Goal: Task Accomplishment & Management: Manage account settings

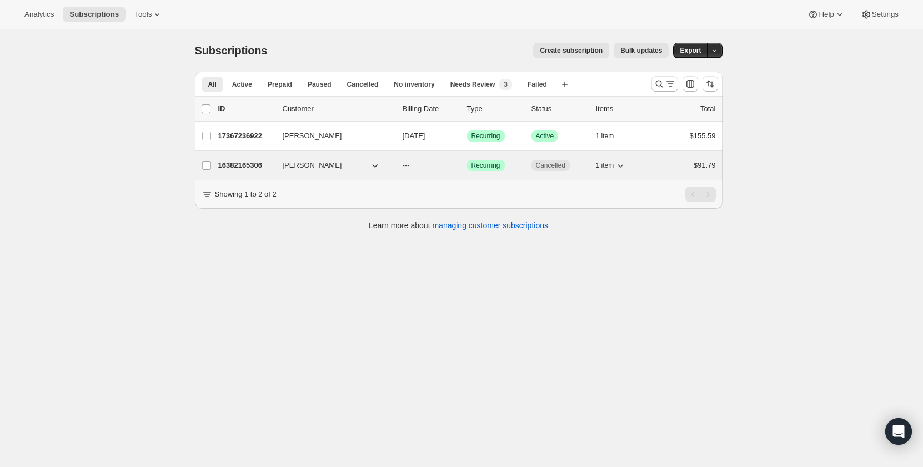
click at [241, 166] on p "16382165306" at bounding box center [246, 165] width 56 height 11
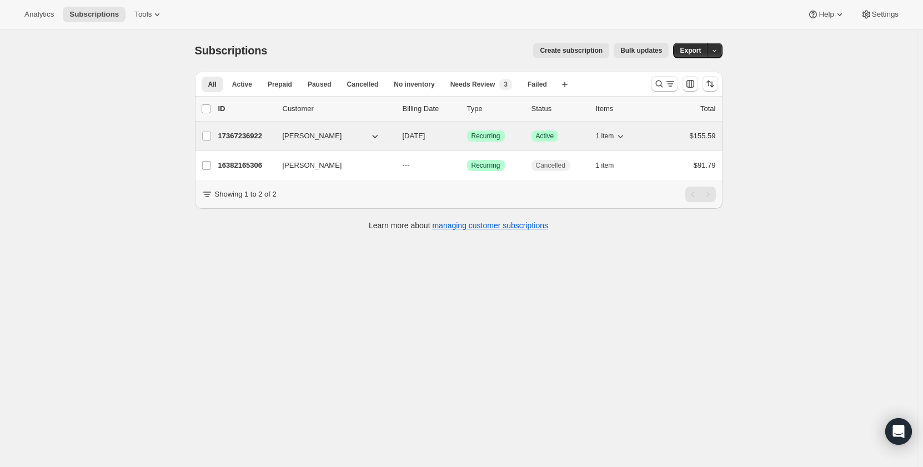
click at [240, 133] on p "17367236922" at bounding box center [246, 136] width 56 height 11
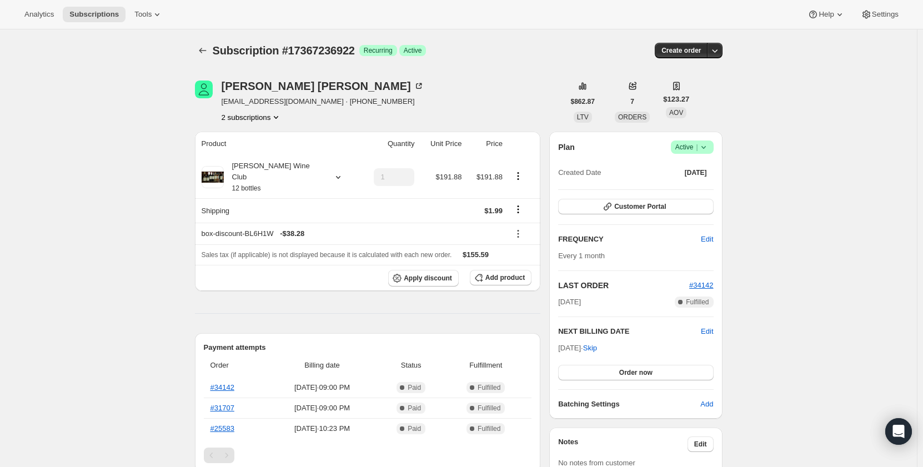
click at [279, 119] on icon "Product actions" at bounding box center [275, 117] width 11 height 11
click at [274, 139] on span "16382165306" at bounding box center [254, 138] width 77 height 11
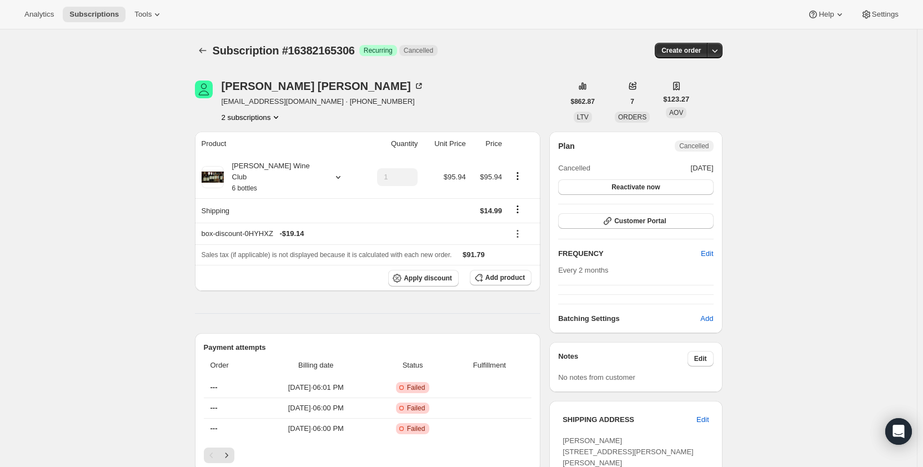
click at [278, 117] on icon "Product actions" at bounding box center [276, 117] width 4 height 3
click at [270, 158] on span "17367236922" at bounding box center [254, 157] width 77 height 11
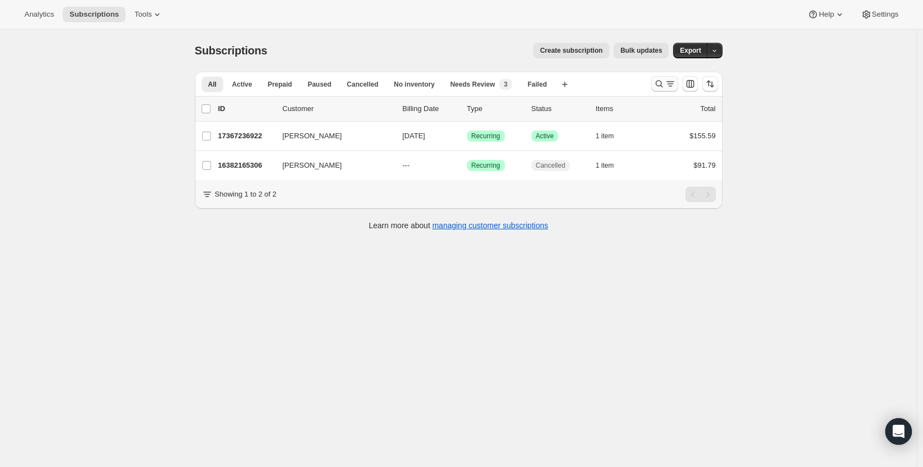
click at [661, 83] on icon "Search and filter results" at bounding box center [659, 83] width 11 height 11
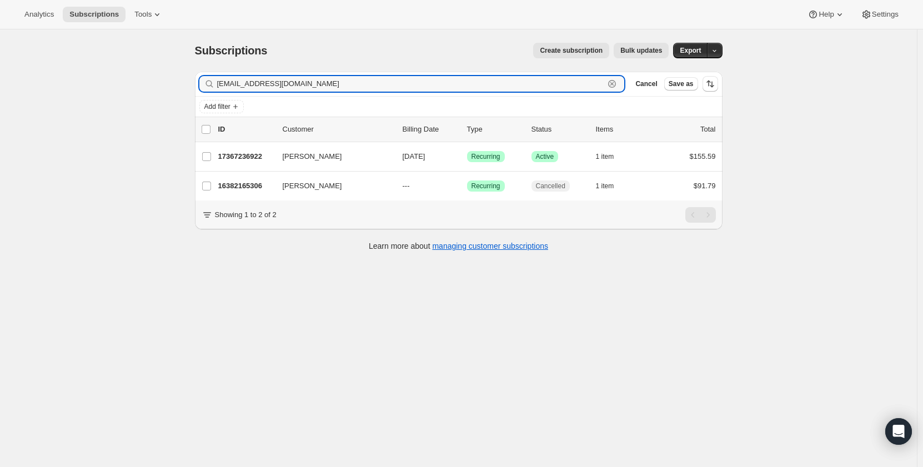
drag, startPoint x: 333, startPoint y: 85, endPoint x: 162, endPoint y: 91, distance: 170.6
click at [162, 91] on div "Subscriptions. This page is ready Subscriptions Create subscription Bulk update…" at bounding box center [458, 262] width 917 height 467
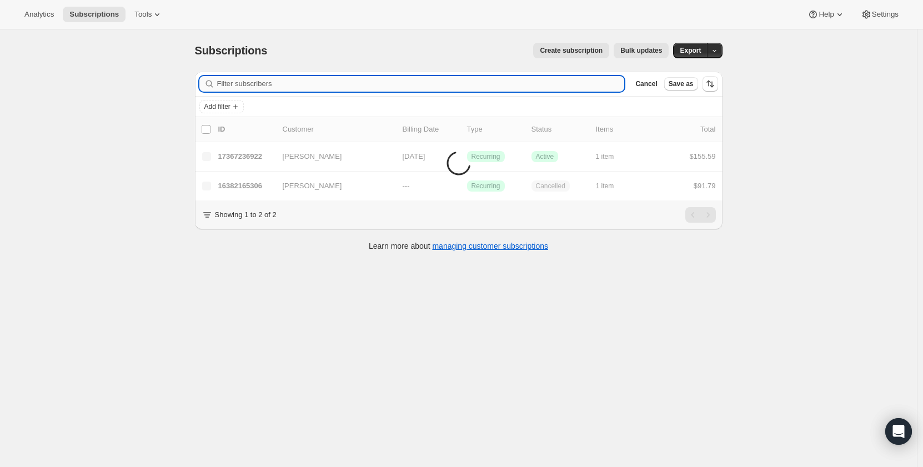
paste input "[EMAIL_ADDRESS][DOMAIN_NAME]"
type input "[EMAIL_ADDRESS][DOMAIN_NAME]"
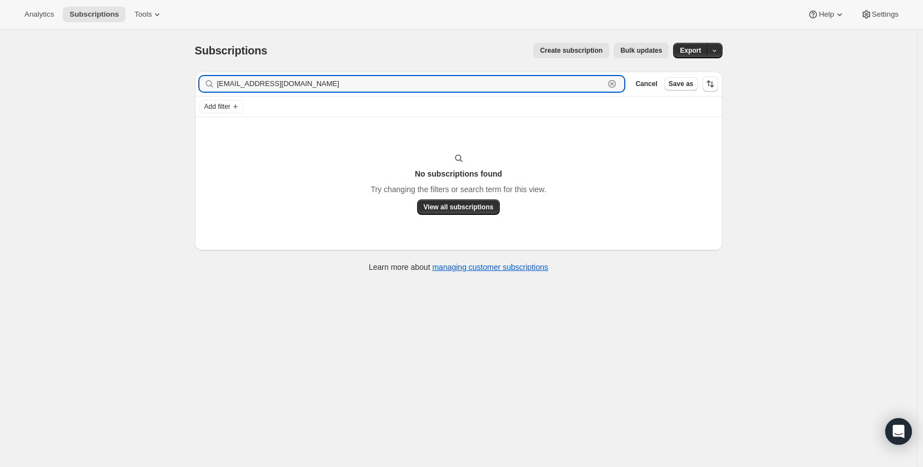
drag, startPoint x: 329, startPoint y: 78, endPoint x: 212, endPoint y: 86, distance: 117.4
click at [212, 86] on div "[EMAIL_ADDRESS][DOMAIN_NAME] Clear" at bounding box center [411, 84] width 425 height 16
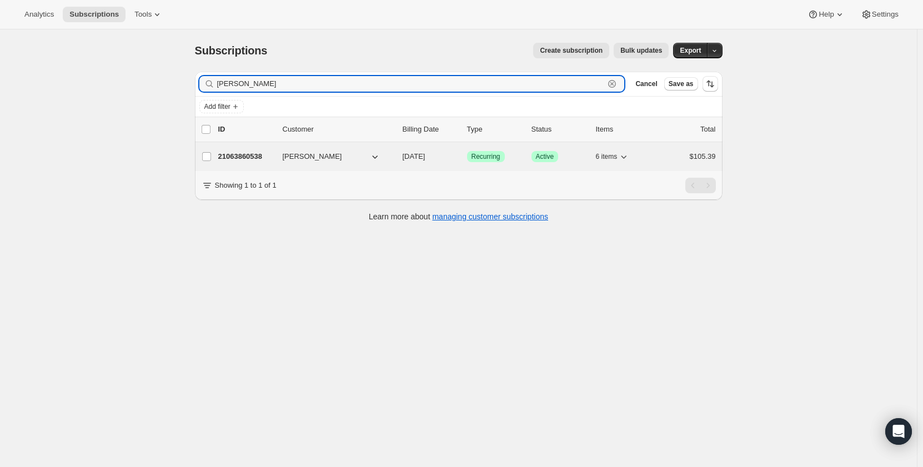
type input "[PERSON_NAME]"
click at [255, 153] on p "21063860538" at bounding box center [246, 156] width 56 height 11
